Goal: Information Seeking & Learning: Learn about a topic

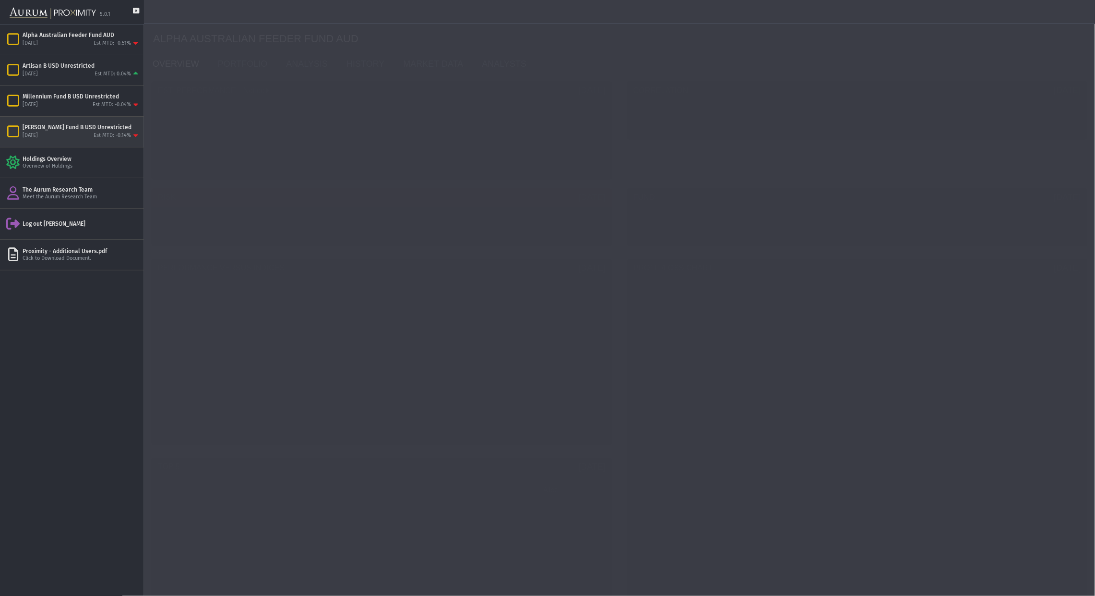
click at [66, 92] on div "Millennium Fund B USD Unrestricted [DATE] Est MTD: -0.04%" at bounding box center [72, 101] width 144 height 30
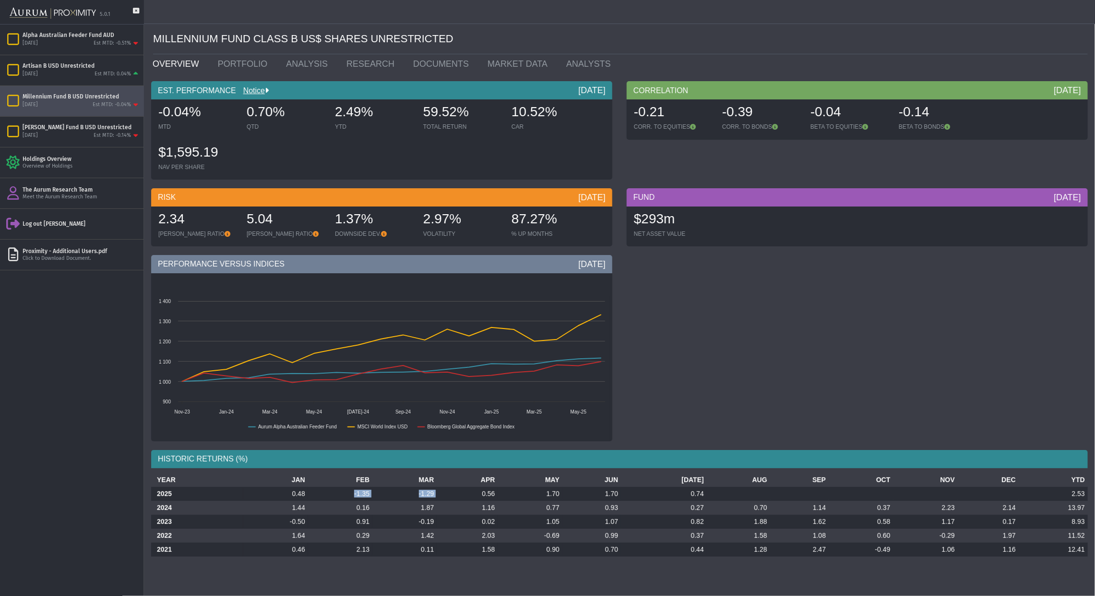
drag, startPoint x: 452, startPoint y: 497, endPoint x: 355, endPoint y: 493, distance: 97.0
click at [355, 493] on tr "2025 0.48 -1.35 -1.29 0.56 1.70 1.70 0.74 2.53" at bounding box center [619, 494] width 937 height 14
click at [355, 493] on td "-1.35" at bounding box center [340, 494] width 64 height 14
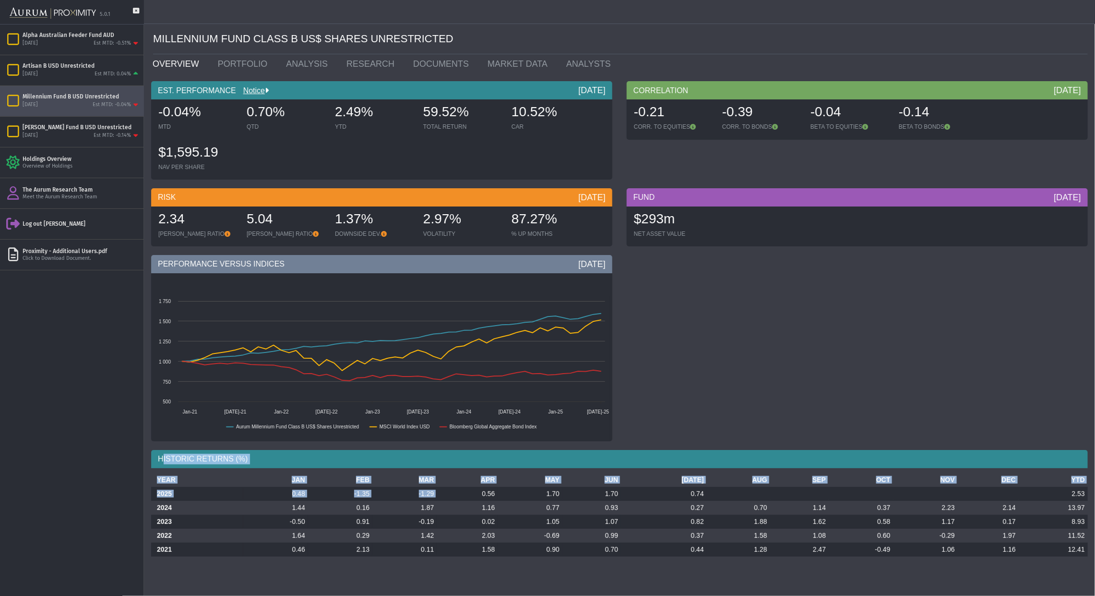
drag, startPoint x: 449, startPoint y: 500, endPoint x: 240, endPoint y: 454, distance: 213.2
click at [204, 442] on app-fund-class-latest "EST. PERFORMANCE Notice [DATE] -0.04% MTD 0.70% QTD 2.49% YTD 59.52% TOTAL RETU…" at bounding box center [619, 325] width 937 height 496
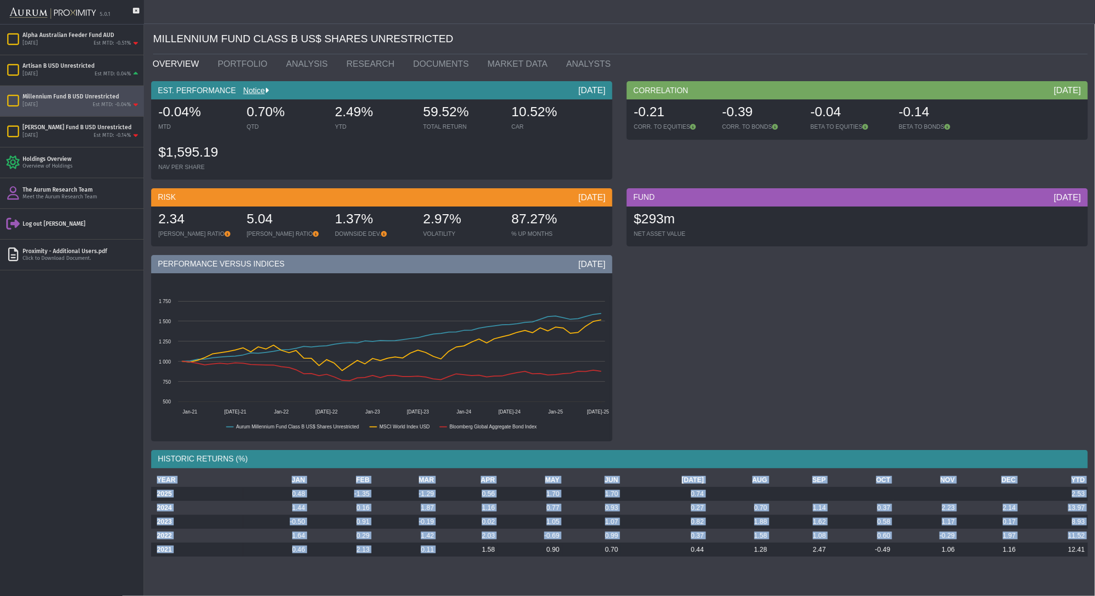
drag, startPoint x: 516, startPoint y: 560, endPoint x: 532, endPoint y: 562, distance: 15.6
click at [517, 560] on div "YEAR JAN FEB MAR APR MAY JUN [DATE] AUG SEP OCT NOV DEC YTD 2025 0.48 -1.35 -1.…" at bounding box center [619, 518] width 951 height 91
click at [1043, 506] on td "13.97" at bounding box center [1053, 508] width 69 height 14
click at [1078, 498] on td "2.53" at bounding box center [1053, 494] width 69 height 14
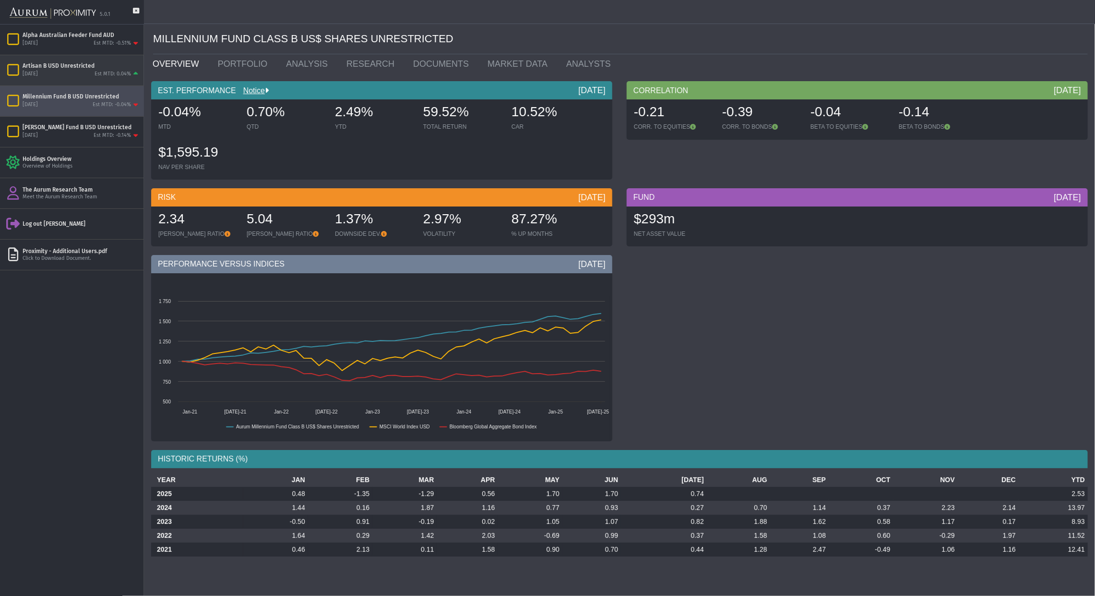
click at [89, 69] on div "Artisan B USD Unrestricted" at bounding box center [82, 66] width 118 height 8
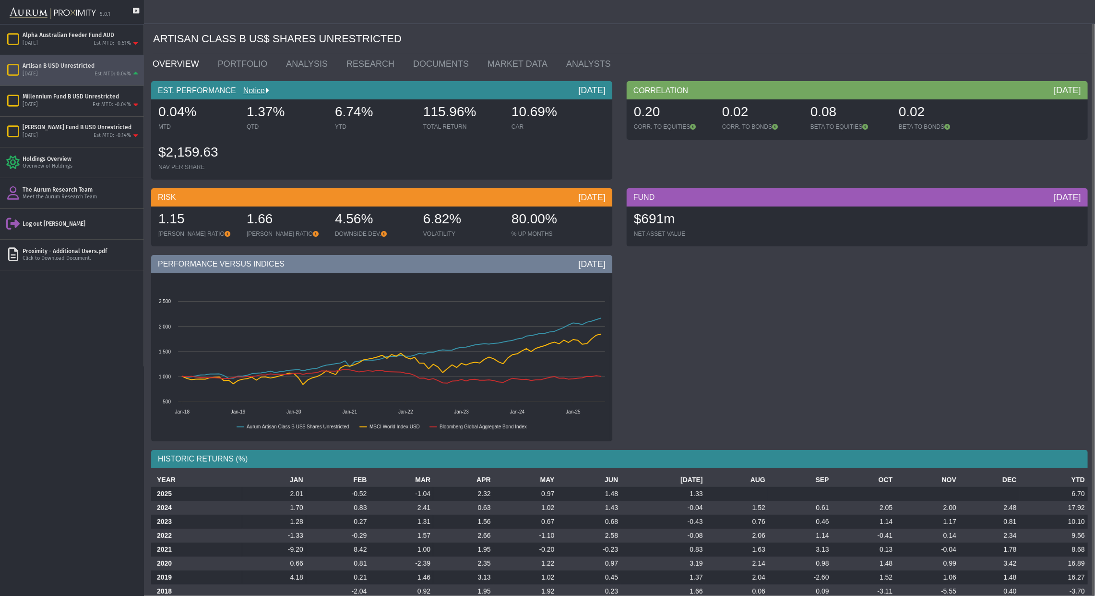
scroll to position [20, 0]
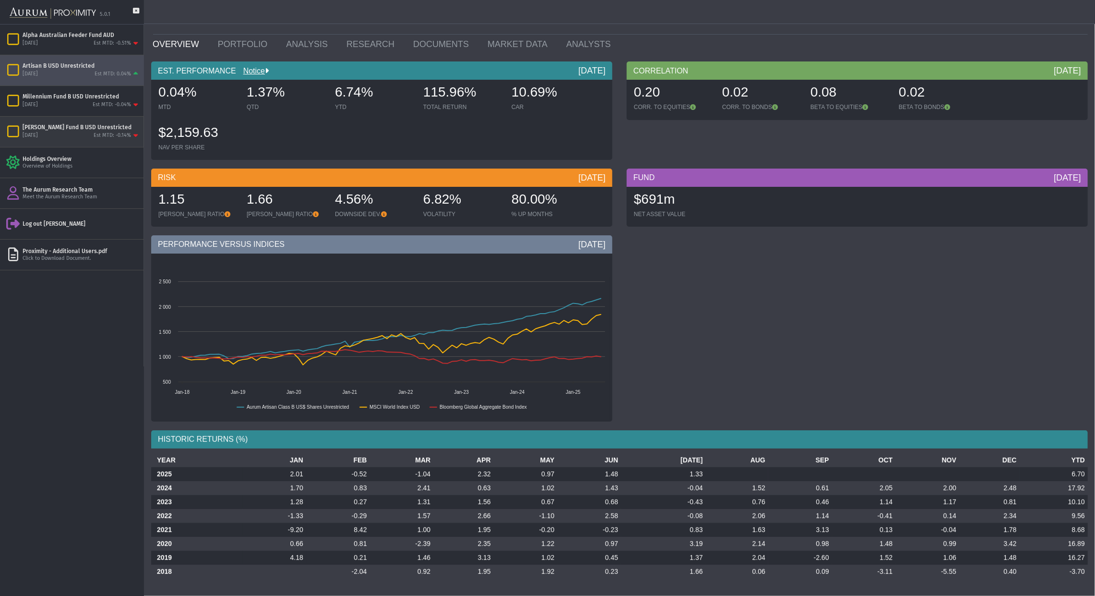
click at [84, 143] on div "[PERSON_NAME] Fund B USD Unrestricted [DATE] Est MTD: -0.14%" at bounding box center [72, 132] width 144 height 30
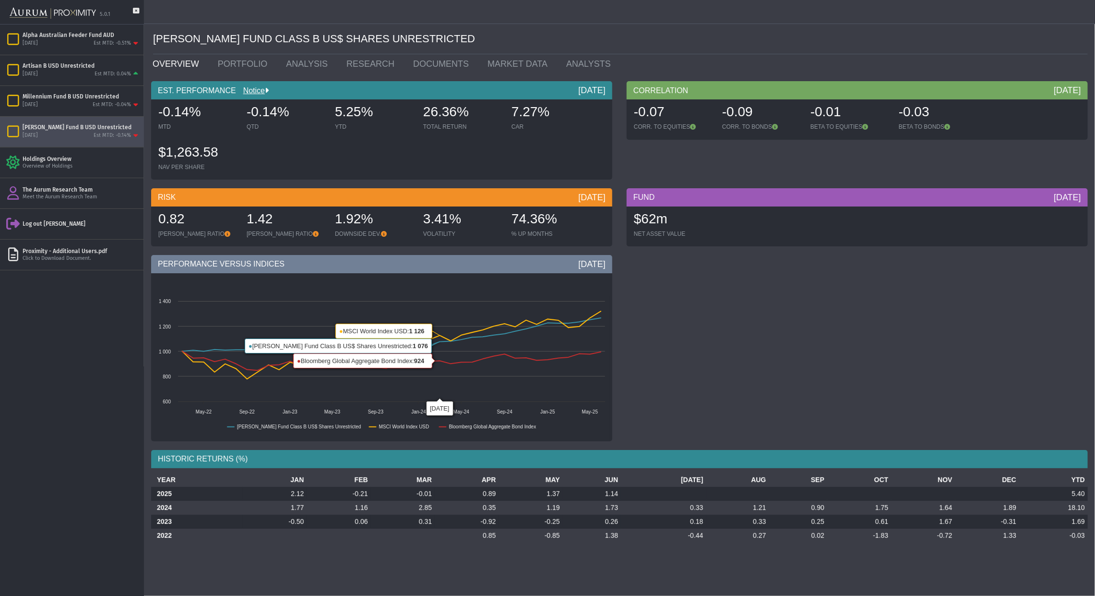
click at [667, 372] on div "PERFORMANCE VERSUS INDICES [DATE] Created with Highcharts 11.4.8 Aurum [PERSON_…" at bounding box center [619, 348] width 951 height 195
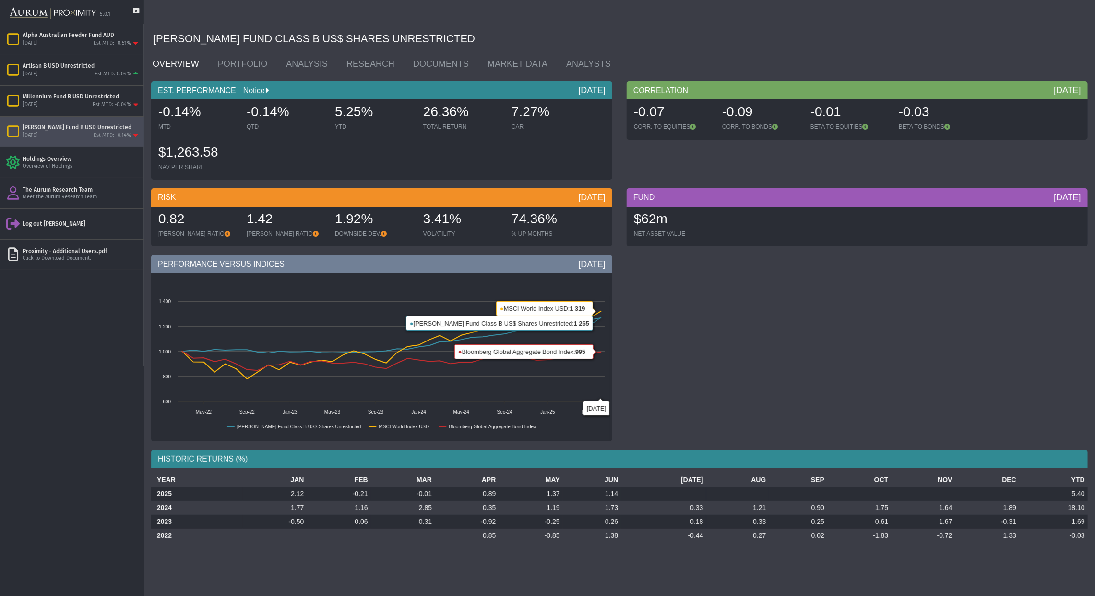
click at [675, 300] on div "PERFORMANCE VERSUS INDICES [DATE] Created with Highcharts 11.4.8 Aurum [PERSON_…" at bounding box center [619, 348] width 951 height 195
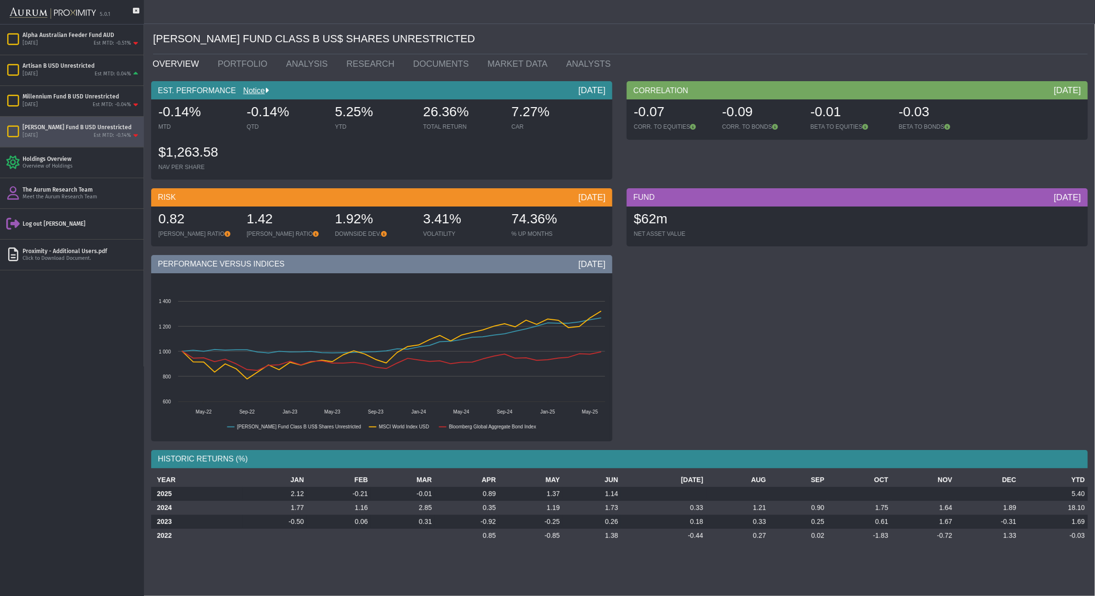
click at [951, 286] on div "PERFORMANCE VERSUS INDICES [DATE] Created with Highcharts 11.4.8 Aurum [PERSON_…" at bounding box center [619, 348] width 951 height 195
click at [65, 89] on div "Millennium Fund B USD Unrestricted [DATE] Est MTD: -0.04%" at bounding box center [72, 101] width 144 height 30
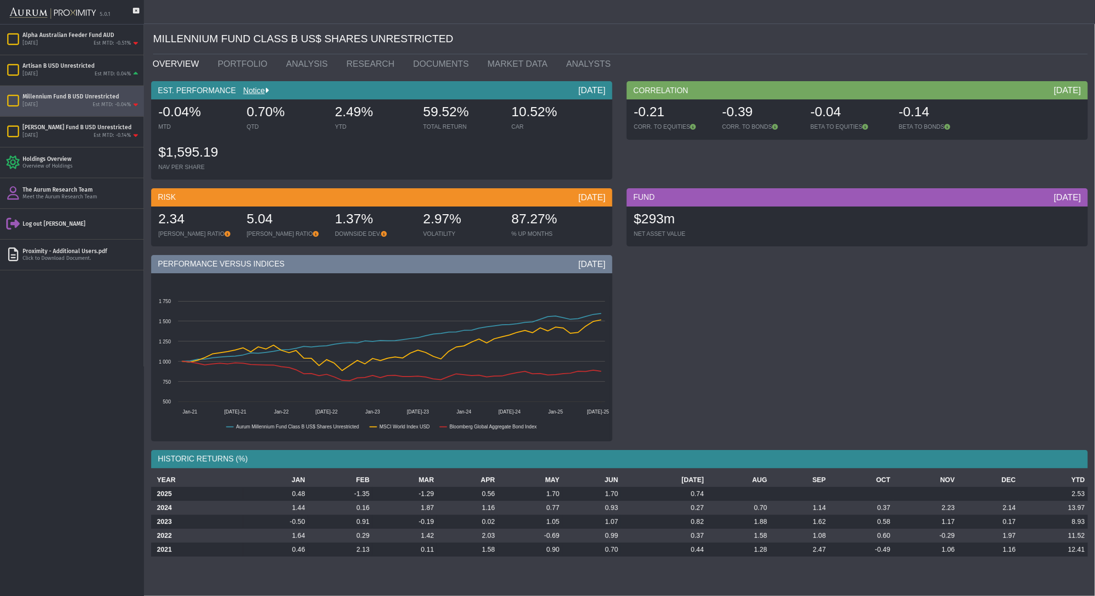
click at [861, 420] on div "PERFORMANCE VERSUS INDICES [DATE] Created with Highcharts 11.4.8 Aurum Millenni…" at bounding box center [619, 348] width 951 height 195
